Goal: Task Accomplishment & Management: Manage account settings

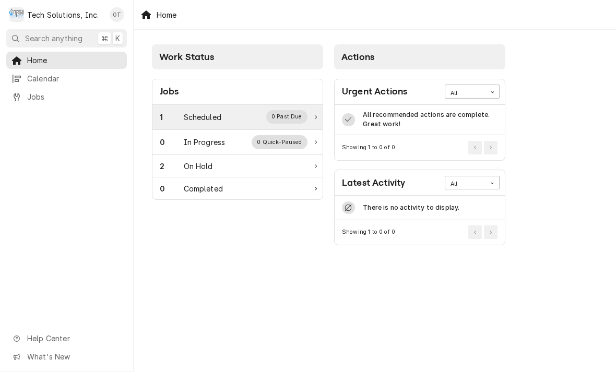
click at [319, 128] on div "1 Scheduled 0 Past Due" at bounding box center [237, 117] width 170 height 25
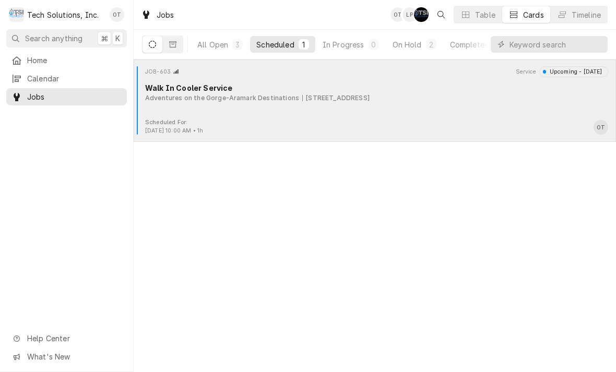
click at [269, 93] on div "Adventures on the Gorge-Aramark Destinations" at bounding box center [222, 97] width 154 height 9
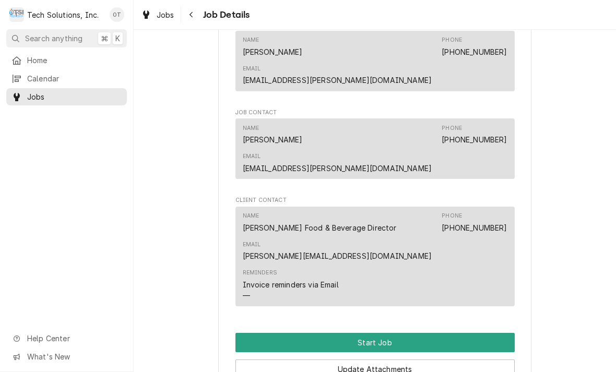
scroll to position [561, 0]
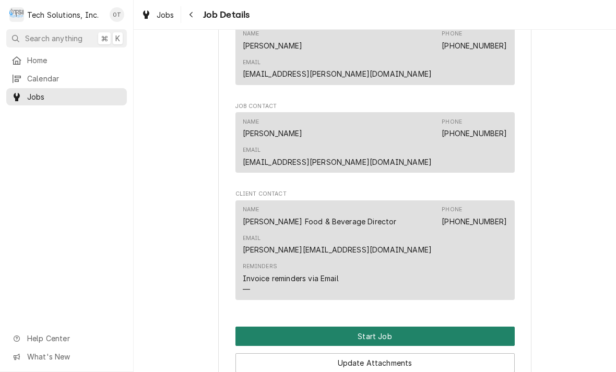
click at [380, 327] on button "Start Job" at bounding box center [374, 336] width 279 height 19
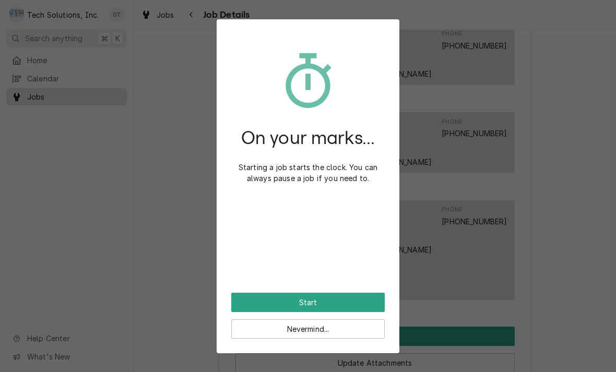
click at [310, 286] on div "On your marks... Starting a job starts the clock. You can always pause a job if…" at bounding box center [307, 163] width 153 height 259
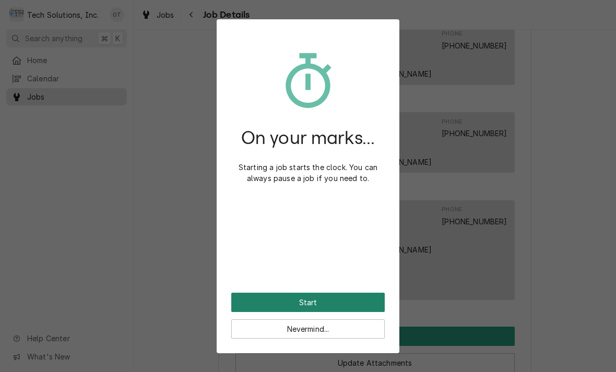
click at [320, 293] on button "Start" at bounding box center [307, 302] width 153 height 19
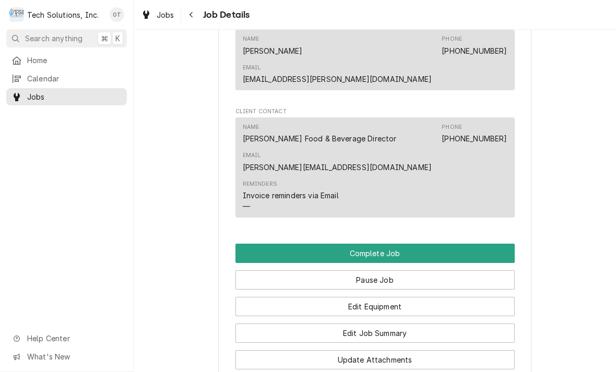
scroll to position [689, 0]
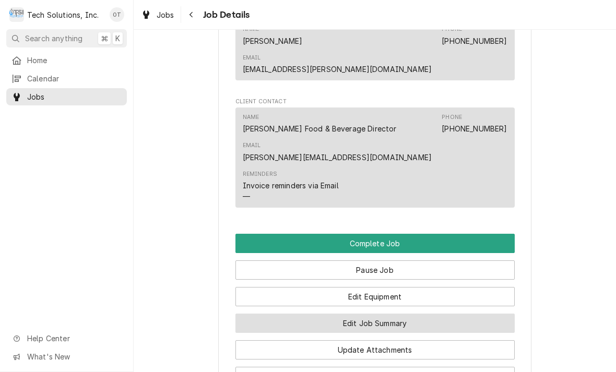
click at [373, 314] on button "Edit Job Summary" at bounding box center [374, 323] width 279 height 19
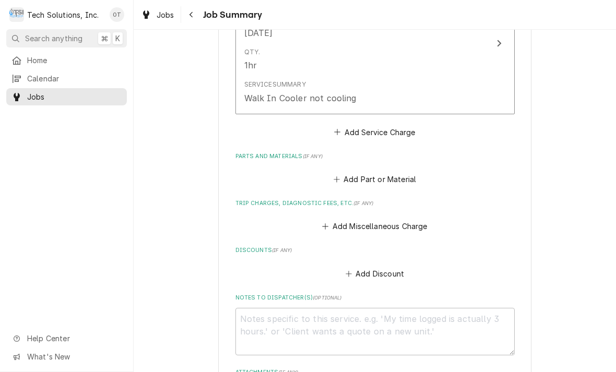
scroll to position [326, 0]
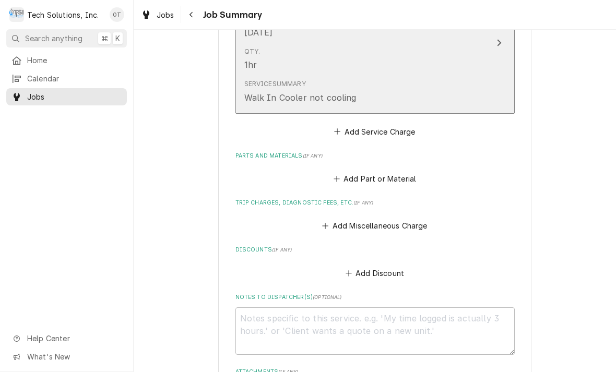
click at [497, 46] on icon "Update Line Item" at bounding box center [499, 43] width 4 height 7
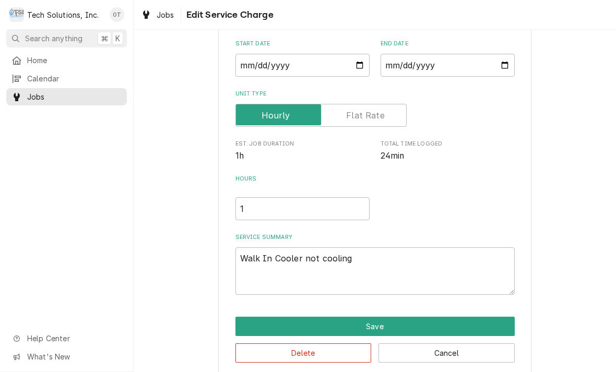
type textarea "x"
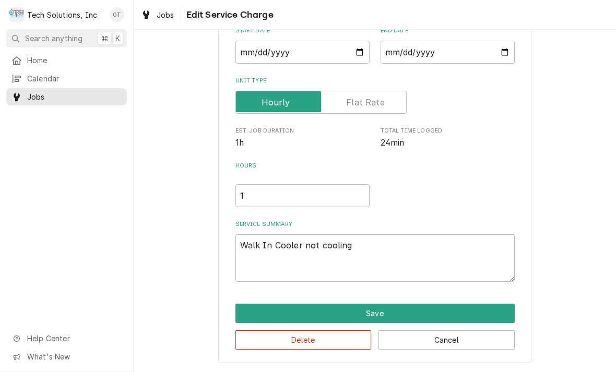
scroll to position [109, 0]
click at [379, 242] on textarea "Walk In Cooler not cooling" at bounding box center [374, 257] width 279 height 47
type textarea "Walk In Cooler not cooling."
type textarea "x"
type textarea "Walk In Cooler not cooling."
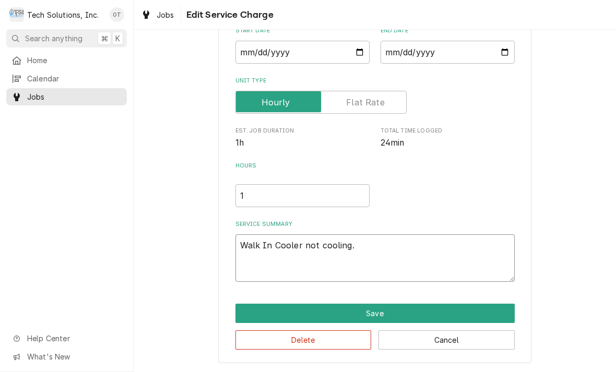
type textarea "x"
type textarea "Walk In Cooler not cooling. Re"
type textarea "x"
type textarea "Walk In Cooler not cooling. Remo"
type textarea "x"
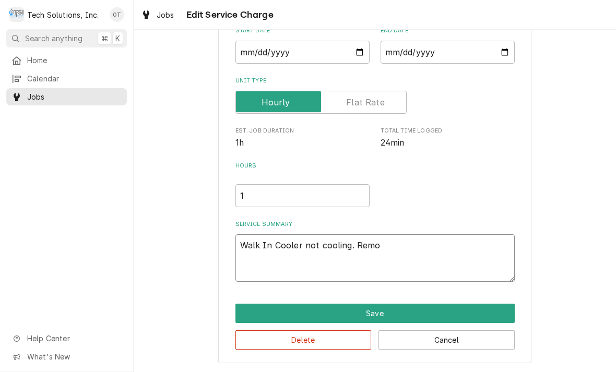
type textarea "Walk In Cooler not cooling. Remove"
type textarea "x"
type textarea "Walk In Cooler not cooling. Removed."
type textarea "x"
type textarea "Walk In Cooler not cooling. Removed bad."
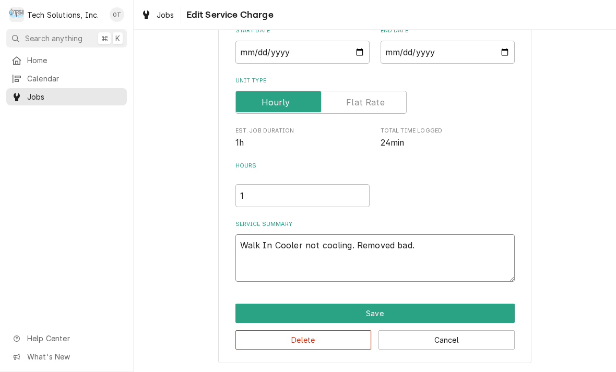
type textarea "x"
type textarea "Walk In Cooler not cooling. Removed bad 2 inch"
type textarea "x"
type textarea "Walk In Cooler not cooling. Removed bad 2 inch dial."
type textarea "x"
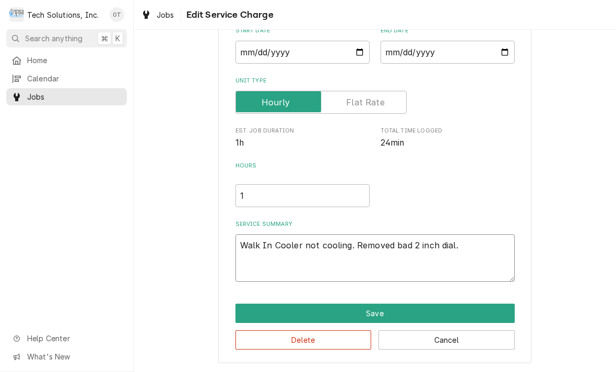
type textarea "Walk In Cooler not cooling. Removed bad 2 inch dial thermometer."
type textarea "x"
type textarea "Walk In Cooler not cooling. Removed bad 2 inch dial thermometer installed."
type textarea "x"
type textarea "Walk In Cooler not cooling. Removed bad 2 inch dial thermometer installed new."
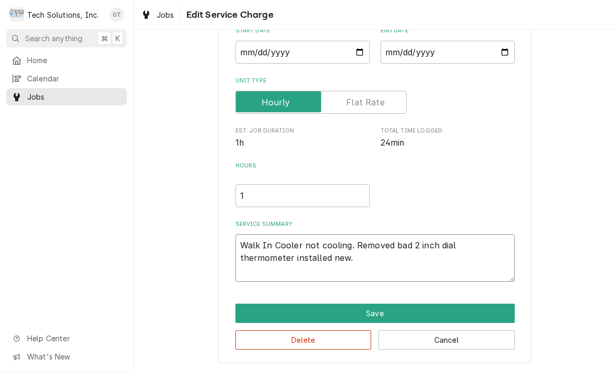
type textarea "x"
type textarea "Walk In Cooler not cooling. Removed bad 2 inch dial thermometer installed new 2…"
type textarea "x"
type textarea "Walk In Cooler not cooling. Removed bad 2 inch dial thermometer installed new 2…"
type textarea "x"
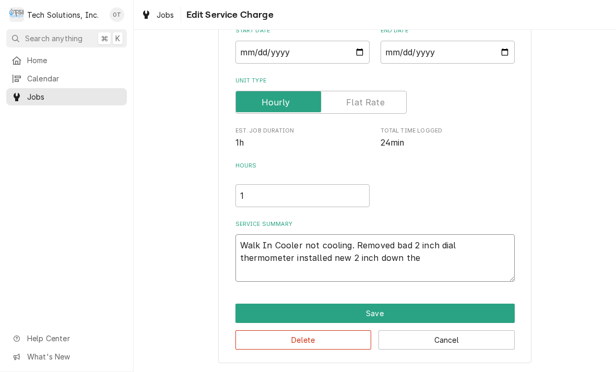
type textarea "Walk In Cooler not cooling. Removed bad 2 inch dial thermometer installed new 2…"
type textarea "x"
type textarea "Walk In Cooler not cooling. Removed bad 2 inch dial thermometer installed new 2…"
type textarea "x"
type textarea "Walk In Cooler not cooling. Removed bad 2 inch dial thermometer installed new 2…"
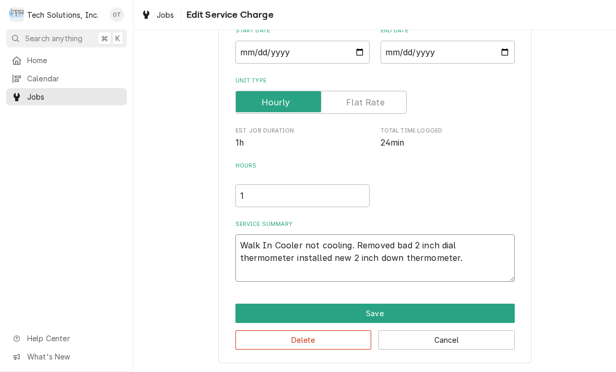
type textarea "x"
type textarea "Walk In Cooler not cooling. Removed bad 2 inch dial thermometer installed new 2…"
type textarea "x"
type textarea "Walk In Cooler not cooling. Removed bad 2 inch dial thermometer installed new 2…"
type textarea "x"
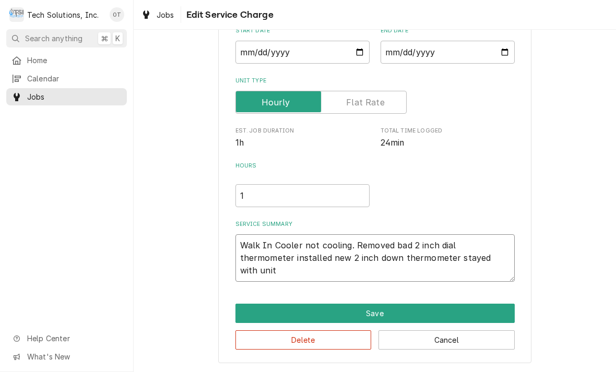
type textarea "Walk In Cooler not cooling. Removed bad 2 inch dial thermometer installed new 2…"
type textarea "x"
type textarea "Walk In Cooler not cooling. Removed bad 2 inch dial thermometer installed new 2…"
type textarea "x"
type textarea "Walk In Cooler not cooling. Removed bad 2 inch dial thermometer installed new 2…"
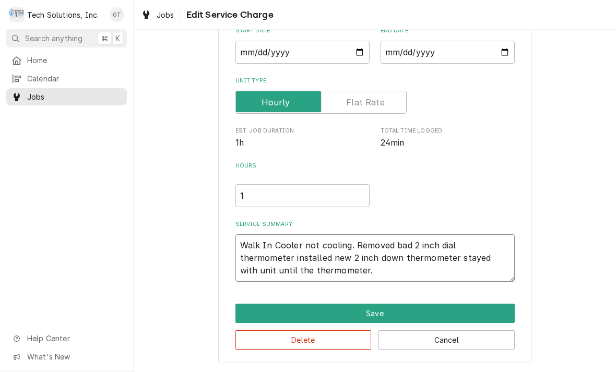
type textarea "x"
type textarea "Walk In Cooler not cooling. Removed bad 2 inch dial thermometer installed new 2…"
type textarea "x"
type textarea "Walk In Cooler not cooling. Removed bad 2 inch dial thermometer installed new 2…"
type textarea "x"
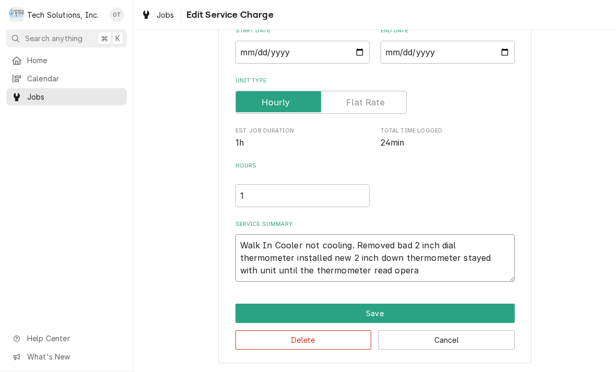
type textarea "Walk In Cooler not cooling. Removed bad 2 inch dial thermometer installed new 2…"
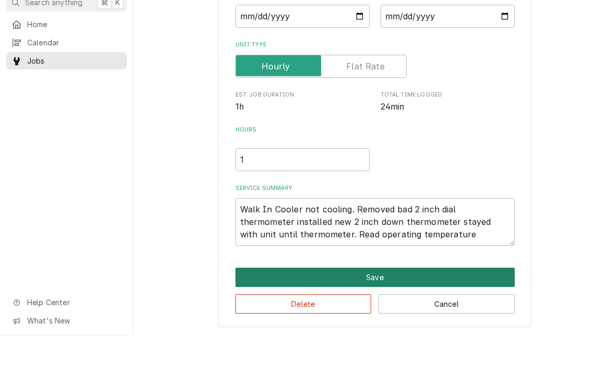
click at [373, 304] on button "Save" at bounding box center [374, 313] width 279 height 19
type textarea "x"
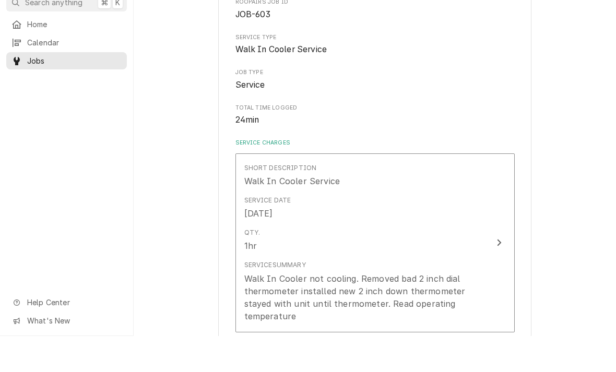
scroll to position [326, 0]
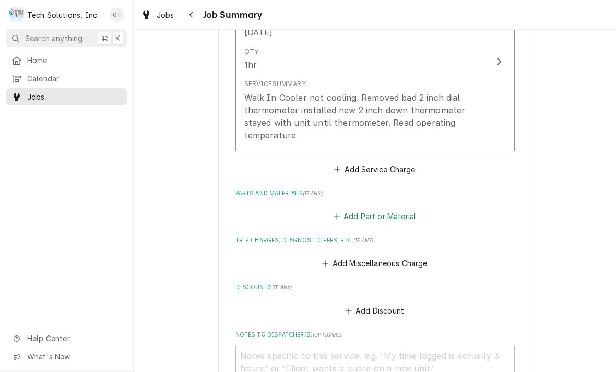
click at [376, 219] on button "Add Part or Material" at bounding box center [374, 216] width 86 height 15
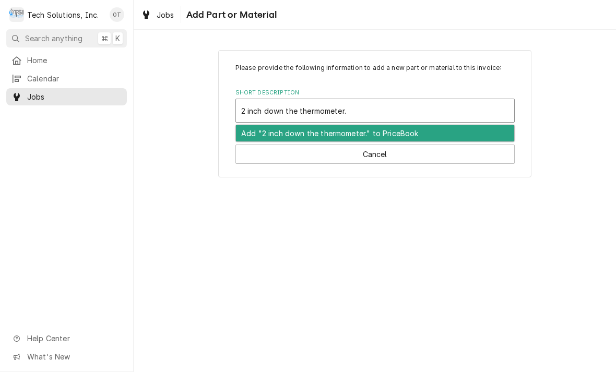
type input "2 inch down thermometer."
click at [304, 137] on div "Add "2 inch down thermometer." to PriceBook" at bounding box center [375, 133] width 278 height 16
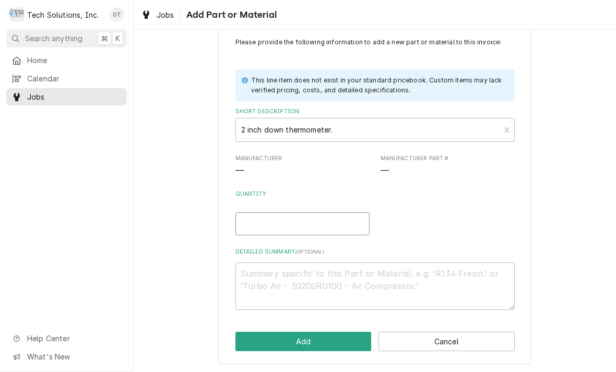
click at [258, 218] on input "Quantity" at bounding box center [302, 223] width 134 height 23
type textarea "x"
type input "1"
click at [443, 288] on textarea "Detailed Summary ( optional )" at bounding box center [374, 286] width 279 height 47
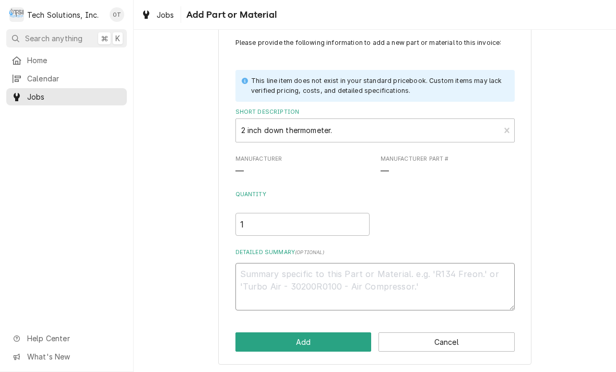
type textarea "x"
type textarea "T"
type textarea "x"
type textarea "Two"
type textarea "x"
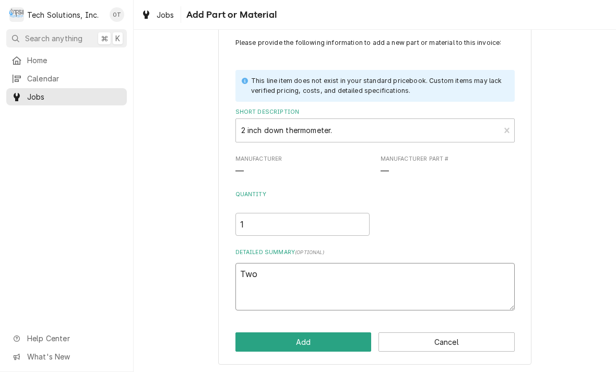
type textarea "2 inch"
type textarea "x"
type textarea "2 inch down the therm"
type textarea "x"
type textarea "2 inch down the thermometer"
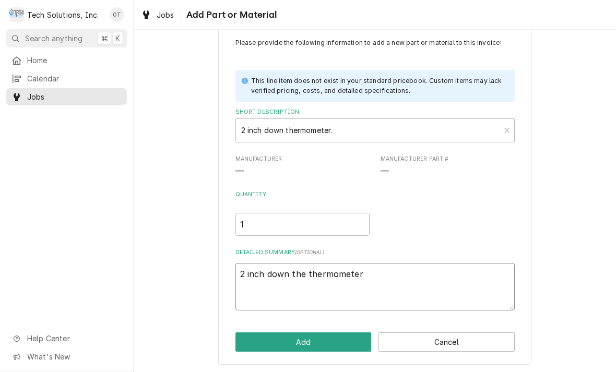
type textarea "x"
type textarea "2 inch down the thermometer part"
type textarea "x"
type textarea "2 inch down the thermometer part number."
type textarea "x"
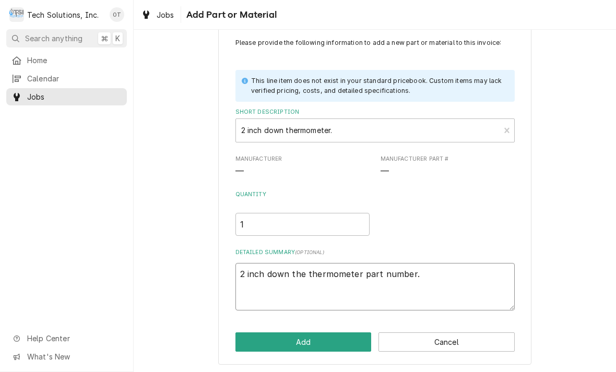
type textarea "2 inch down the thermometer part number."
type textarea "x"
type textarea "2 inch down the thermometer part number. N"
type textarea "x"
type textarea "2 inch down the thermometer part number. NO"
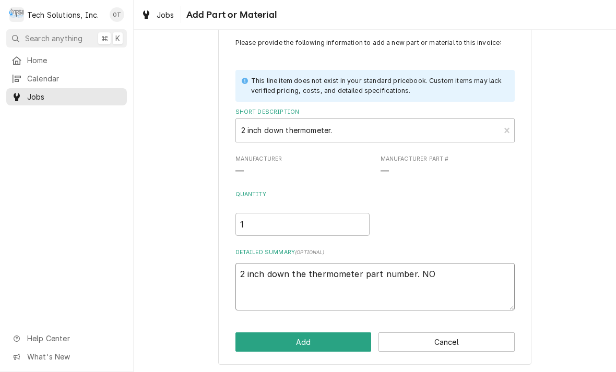
type textarea "x"
type textarea "2 inch down the thermometer part number. NOR"
type textarea "x"
type textarea "2 inch down the thermometer part number. NOR0"
type textarea "x"
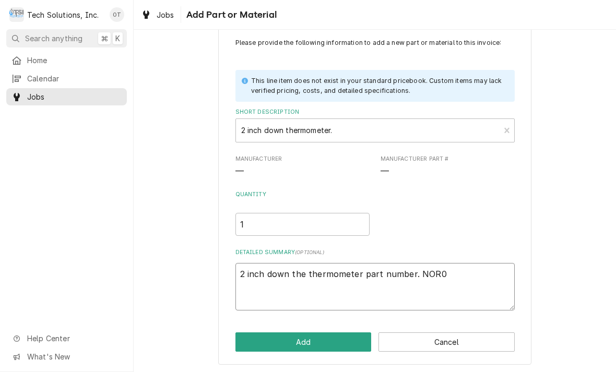
type textarea "2 inch down the thermometer part number. NOR00"
type textarea "x"
type textarea "2 inch down the thermometer part number. NOR000"
type textarea "x"
type textarea "2 inch down the thermometer part number. NOR0006"
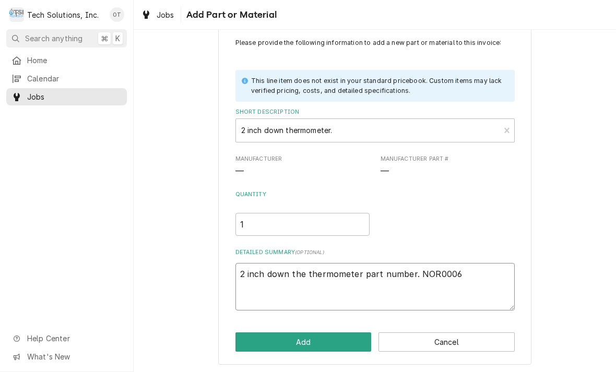
type textarea "x"
type textarea "2 inch down the thermometer part number. NOR00065"
type textarea "x"
type textarea "2 inch down the thermometer part number. NOR000653"
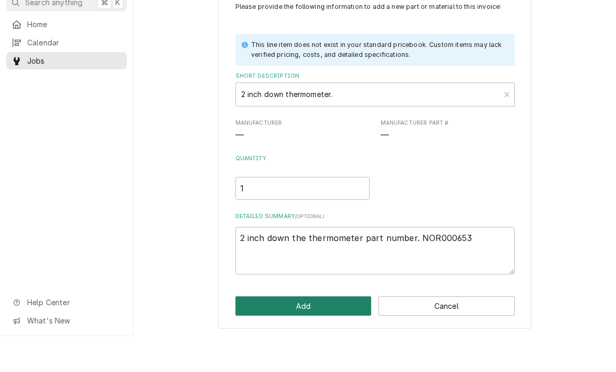
click at [311, 332] on button "Add" at bounding box center [303, 341] width 136 height 19
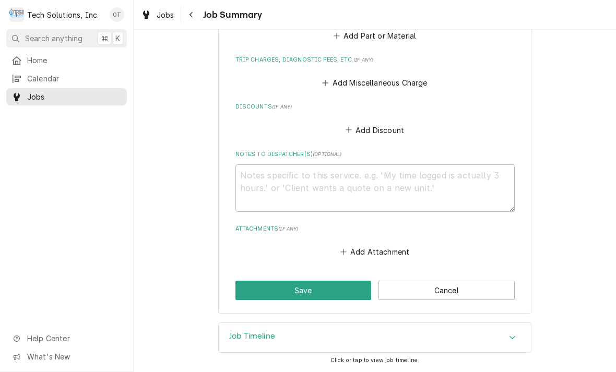
scroll to position [726, 0]
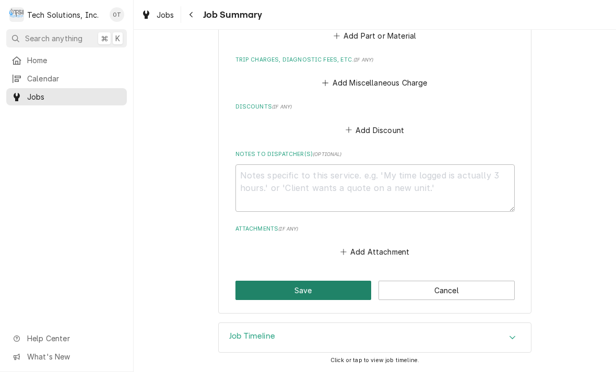
click at [304, 289] on button "Save" at bounding box center [303, 290] width 136 height 19
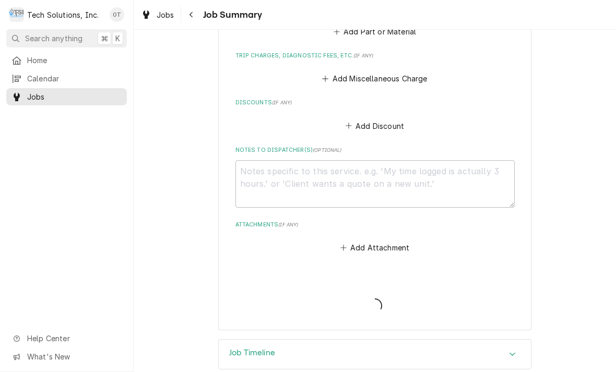
type textarea "x"
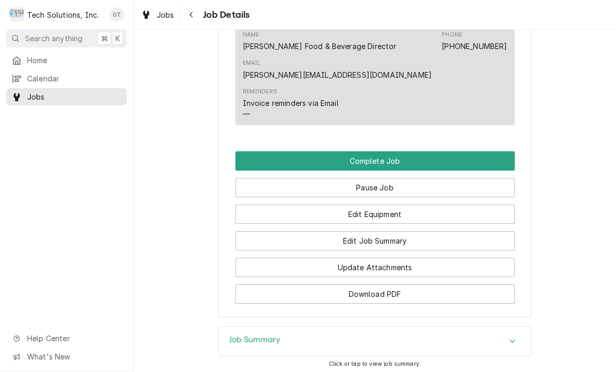
scroll to position [875, 0]
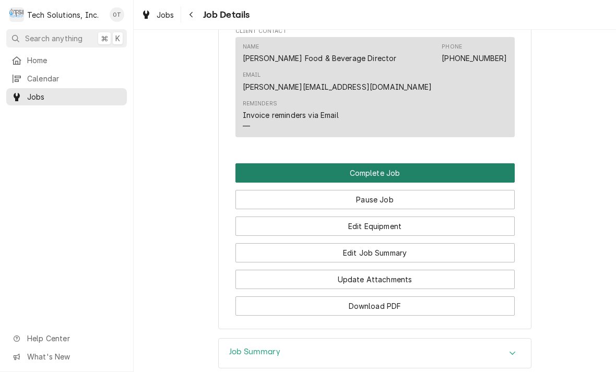
click at [370, 163] on button "Complete Job" at bounding box center [374, 172] width 279 height 19
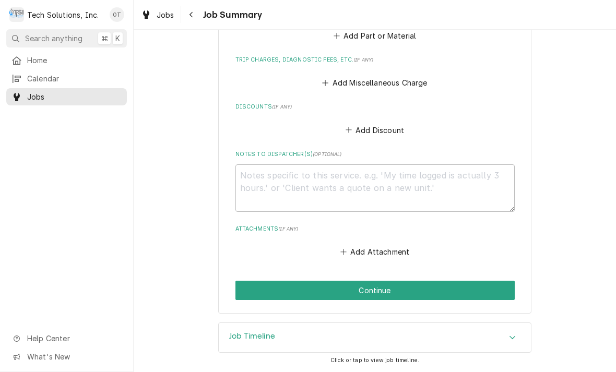
scroll to position [726, 0]
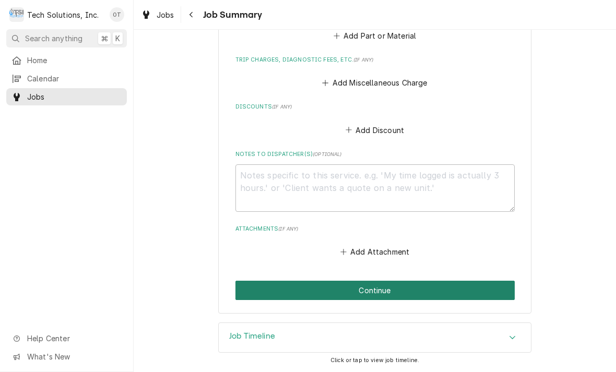
click at [374, 291] on button "Continue" at bounding box center [374, 290] width 279 height 19
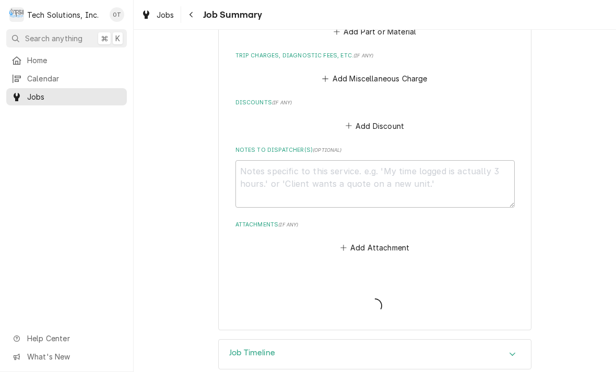
type textarea "x"
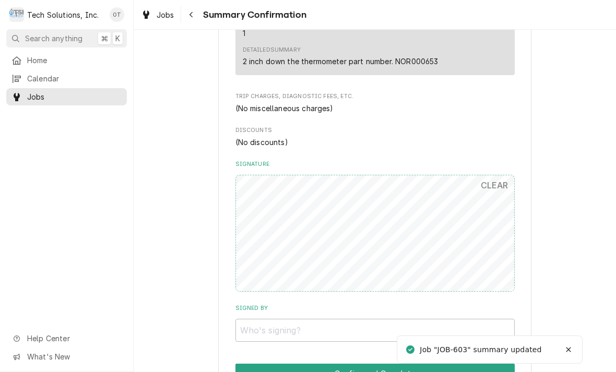
scroll to position [605, 0]
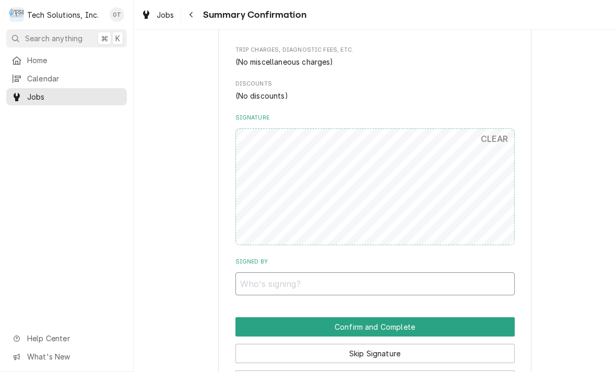
click at [248, 277] on input "Signed By" at bounding box center [374, 283] width 279 height 23
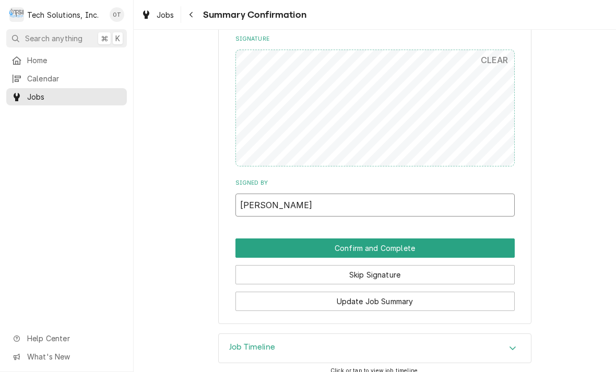
scroll to position [688, 0]
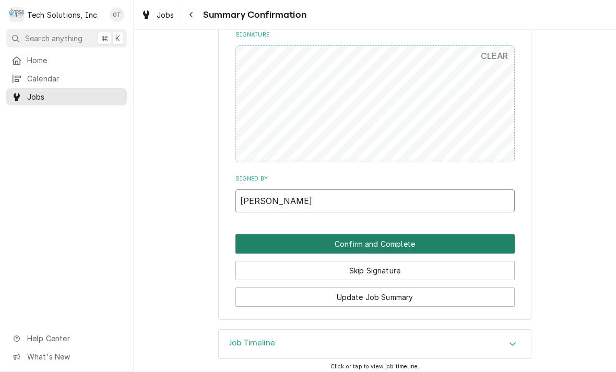
type input "[PERSON_NAME]"
click at [368, 240] on button "Confirm and Complete" at bounding box center [374, 243] width 279 height 19
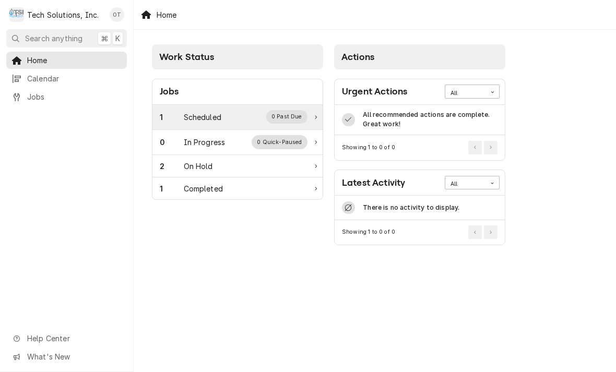
click at [207, 110] on div "1 Scheduled 0 Past Due" at bounding box center [234, 117] width 148 height 14
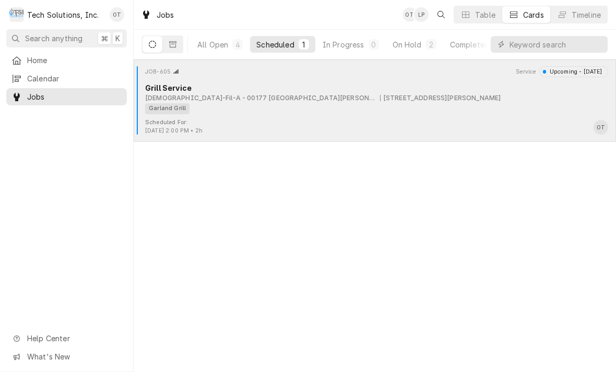
click at [291, 103] on div "Garland Grill" at bounding box center [373, 108] width 456 height 11
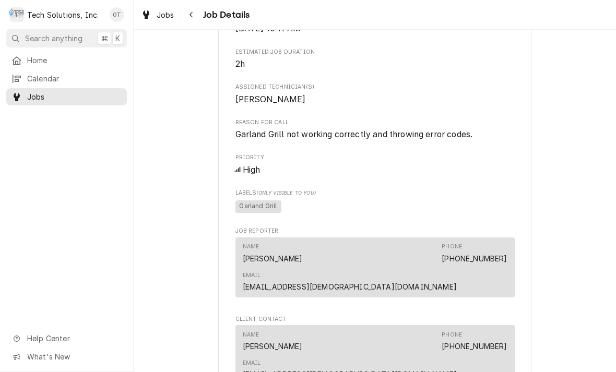
scroll to position [385, 0]
